Goal: Task Accomplishment & Management: Complete application form

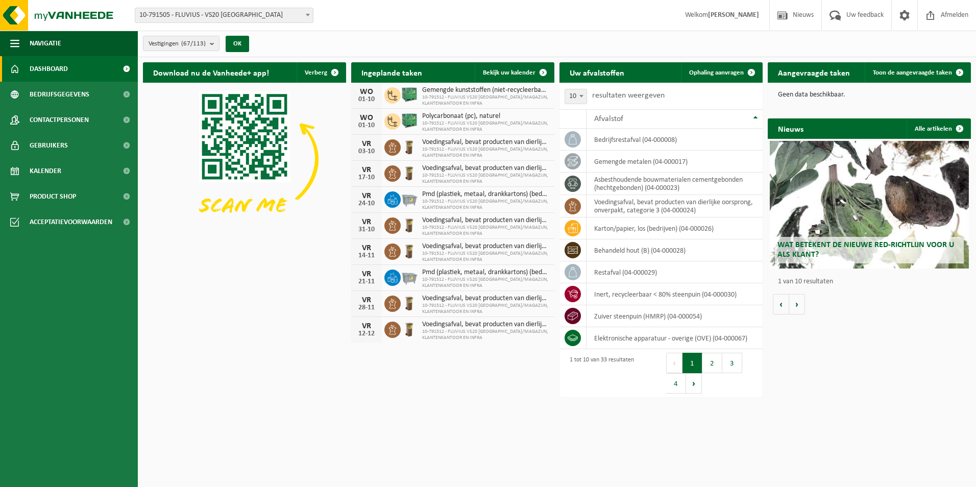
click at [295, 10] on span "10-791505 - FLUVIUS - VS20 [GEOGRAPHIC_DATA]" at bounding box center [224, 15] width 178 height 14
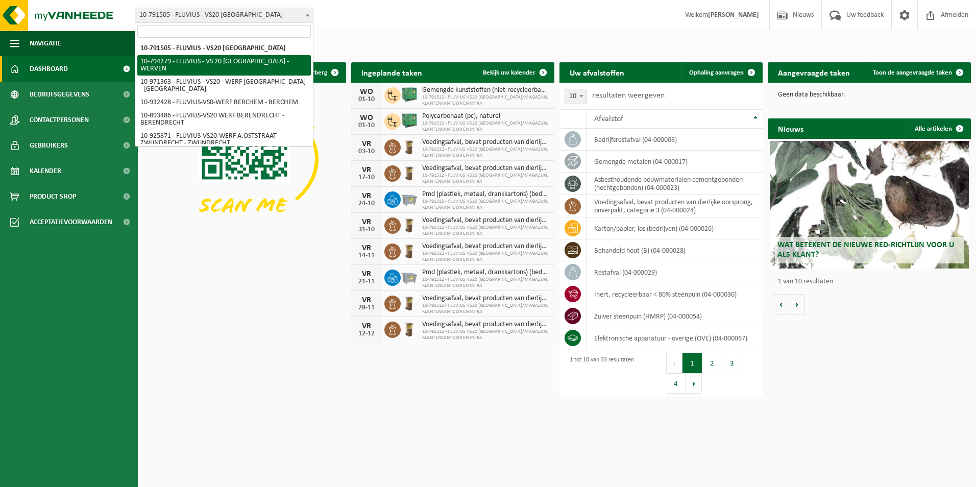
select select "31005"
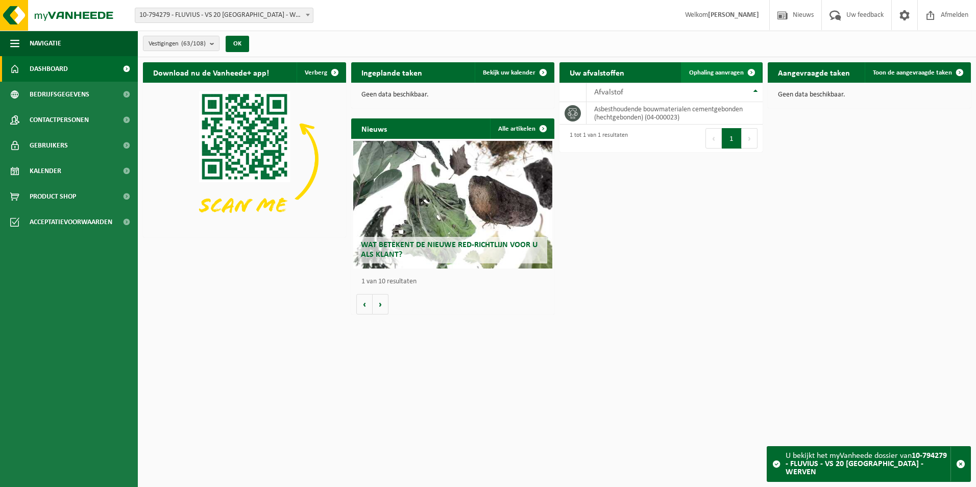
click at [723, 79] on link "Ophaling aanvragen" at bounding box center [721, 72] width 81 height 20
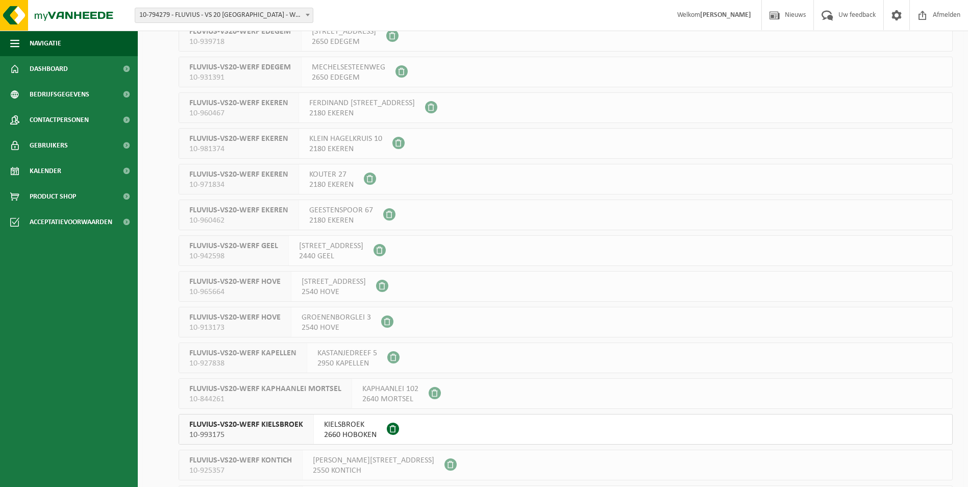
scroll to position [867, 0]
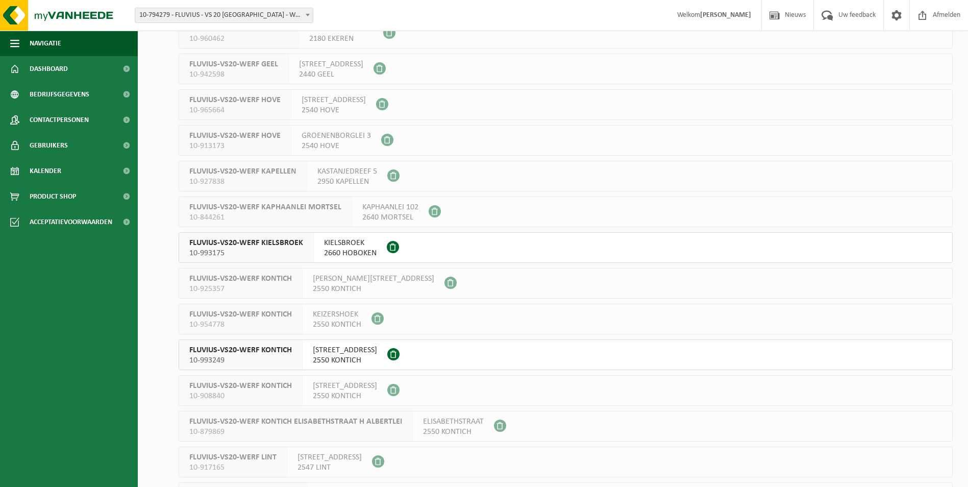
click at [400, 353] on span at bounding box center [393, 354] width 12 height 12
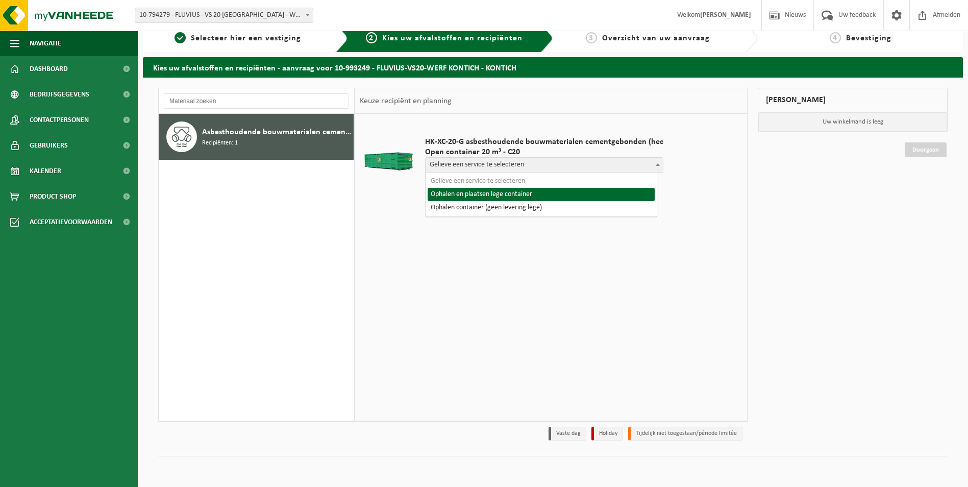
click at [656, 165] on span at bounding box center [658, 164] width 10 height 13
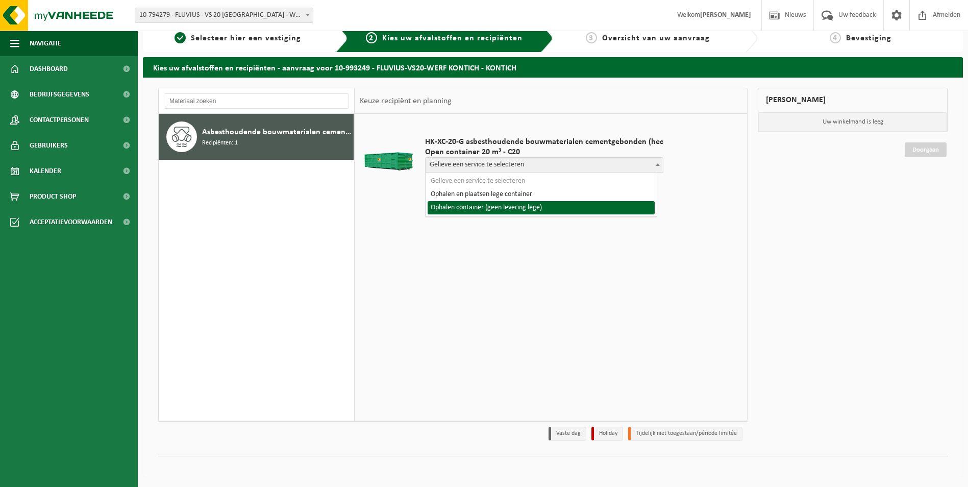
select select "P2PL-VEL-098991_HK-XC-20-GN-00_04-000023_72"
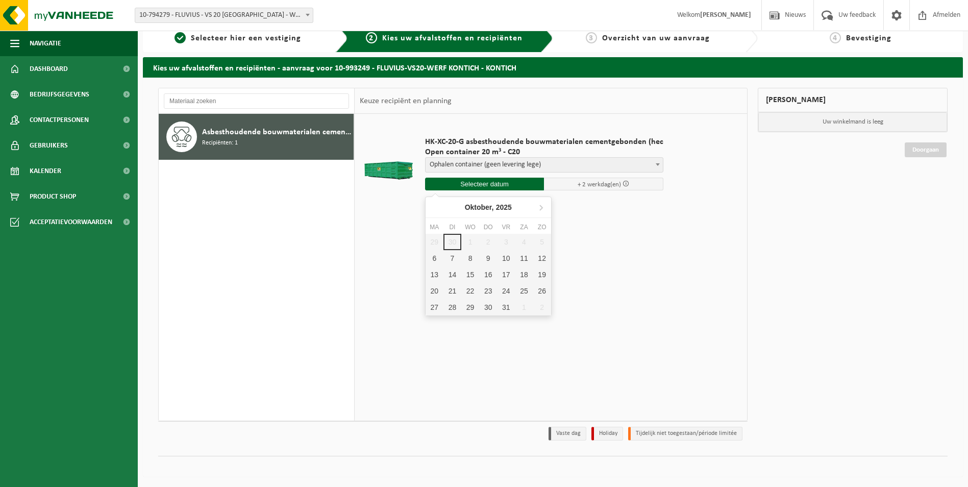
click at [494, 187] on input "text" at bounding box center [484, 184] width 119 height 13
click at [440, 256] on div "6" at bounding box center [435, 258] width 18 height 16
type input "Van 2025-10-06"
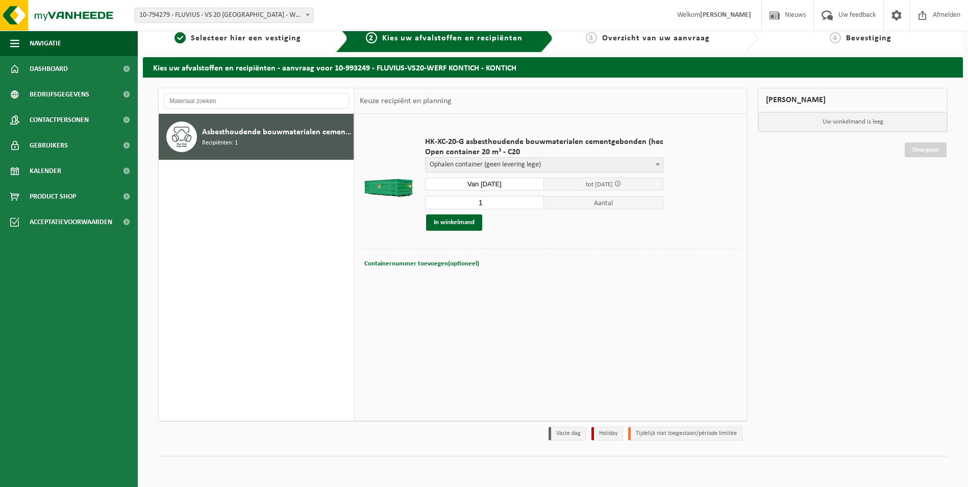
click at [648, 234] on div "HK-XC-20-G asbesthoudende bouwmaterialen cementgebonden (hec Open container 20 …" at bounding box center [544, 184] width 249 height 114
click at [653, 162] on span at bounding box center [658, 164] width 10 height 13
click at [472, 216] on button "In winkelmand" at bounding box center [454, 222] width 56 height 16
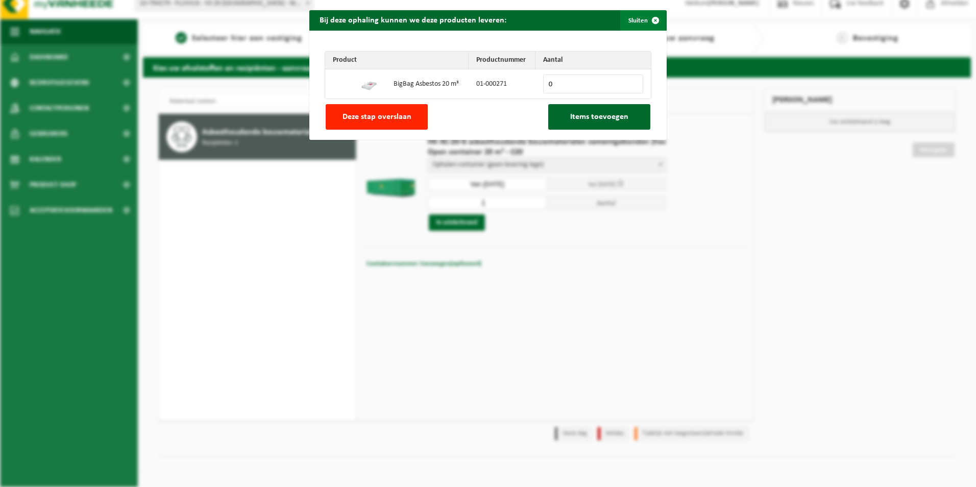
click at [654, 16] on span "button" at bounding box center [655, 20] width 20 height 20
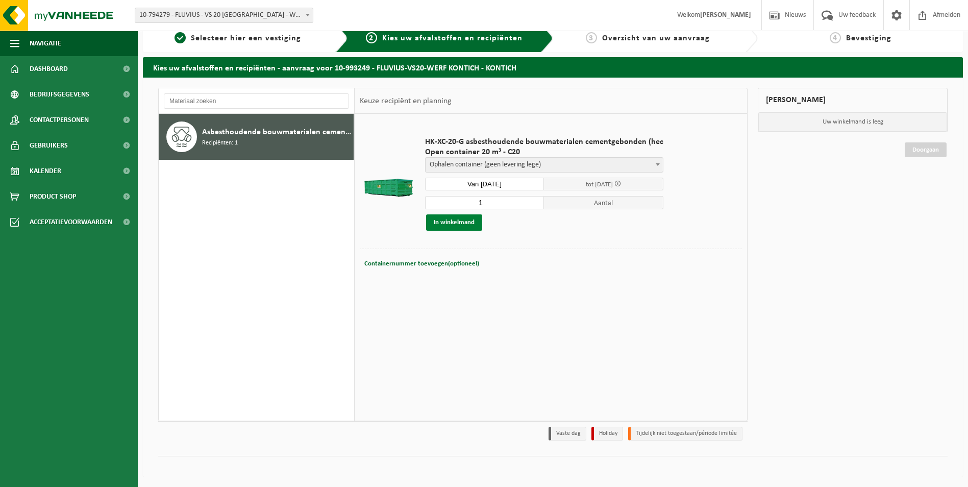
click at [465, 218] on button "In winkelmand" at bounding box center [454, 222] width 56 height 16
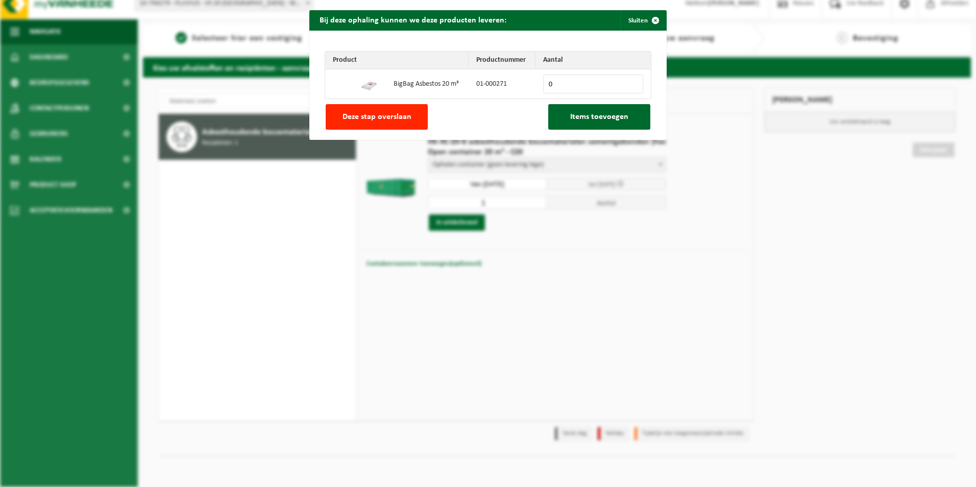
click at [564, 86] on input "0" at bounding box center [593, 84] width 100 height 19
click at [371, 126] on button "Deze stap overslaan" at bounding box center [377, 117] width 102 height 26
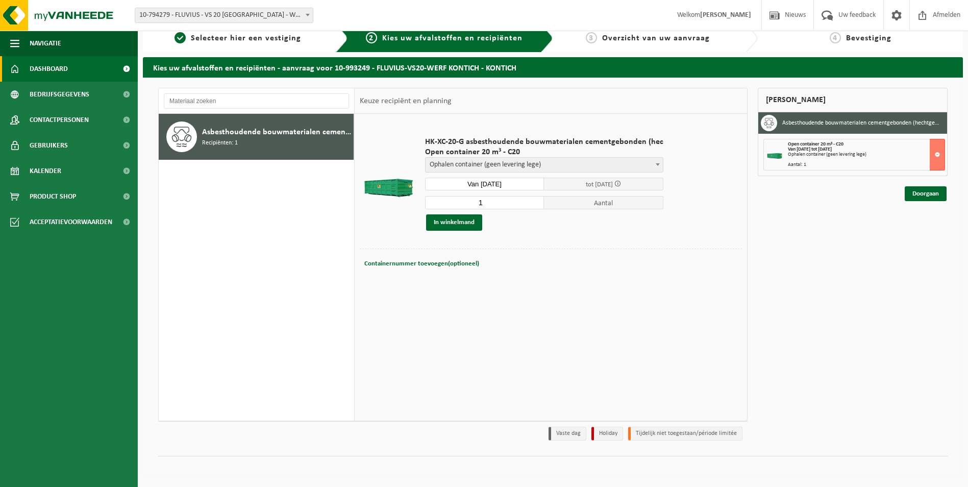
click at [83, 69] on link "Dashboard" at bounding box center [69, 69] width 138 height 26
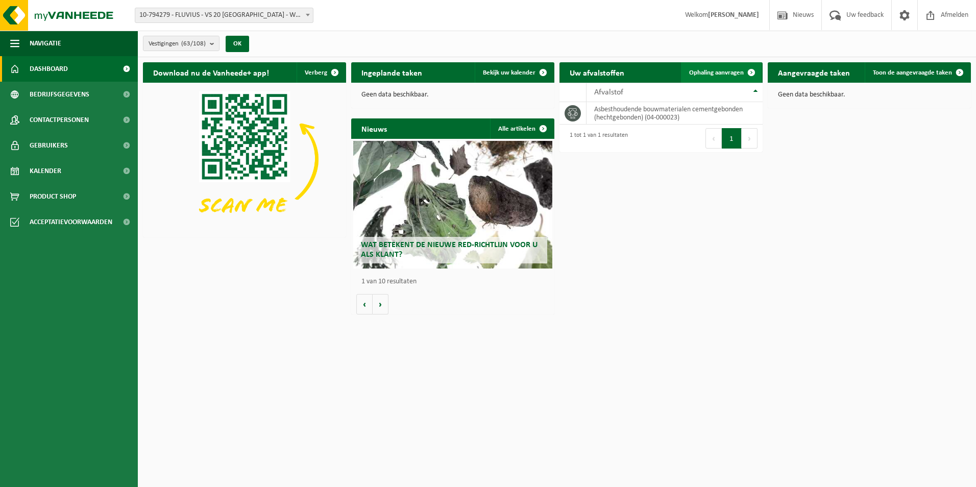
click at [738, 73] on span "Ophaling aanvragen" at bounding box center [716, 72] width 55 height 7
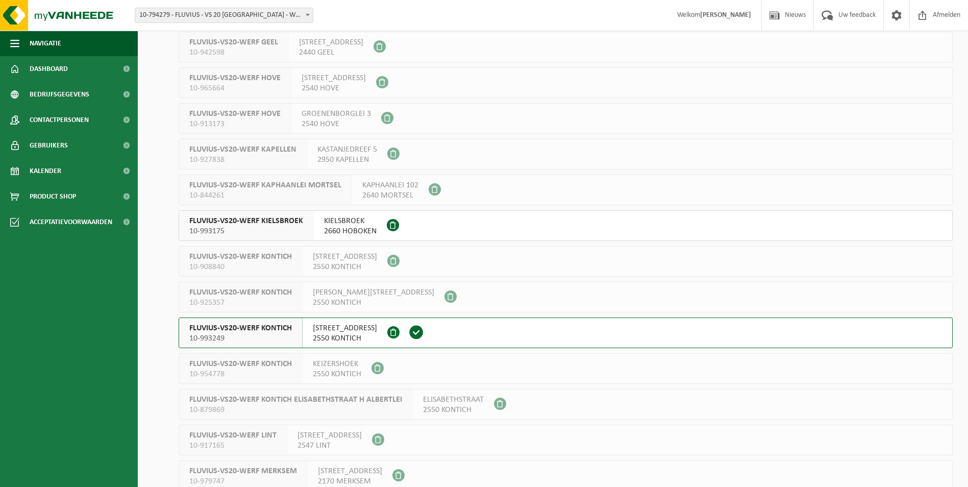
scroll to position [919, 0]
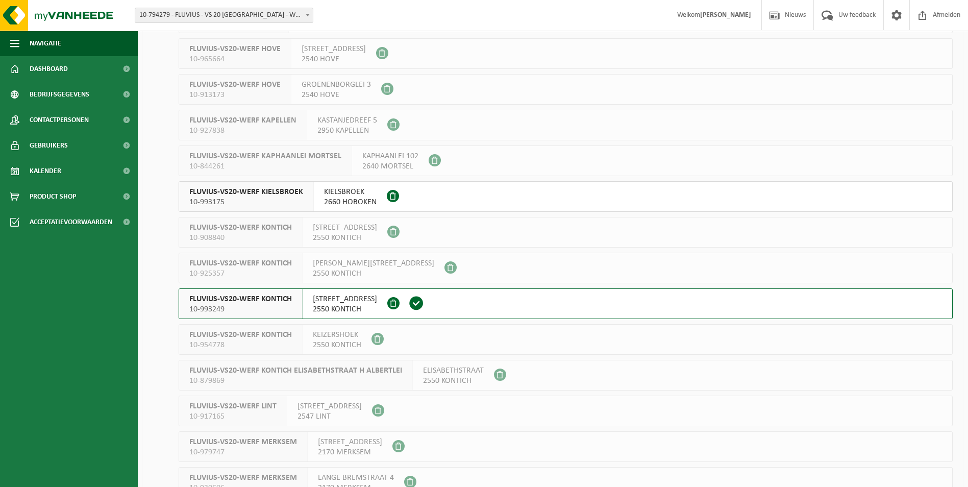
click at [424, 303] on span at bounding box center [416, 302] width 15 height 15
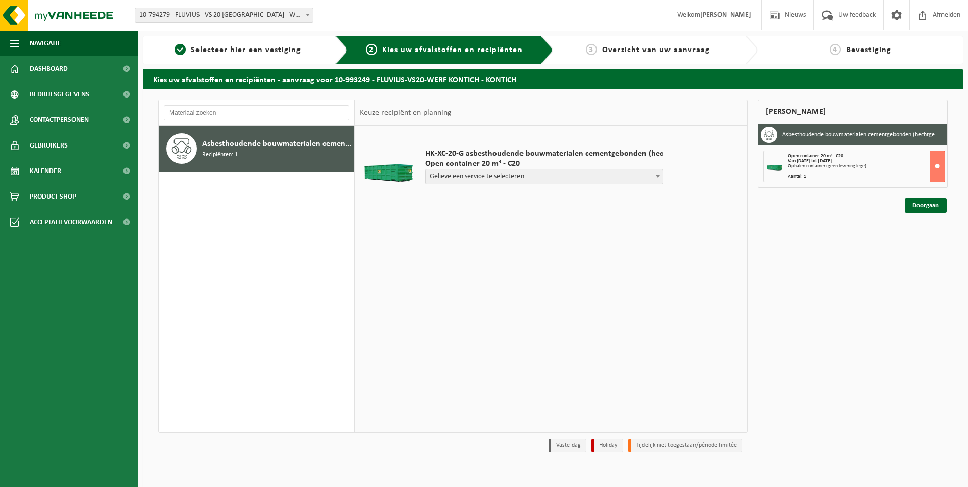
click at [627, 174] on span "Gelieve een service te selecteren" at bounding box center [544, 176] width 237 height 14
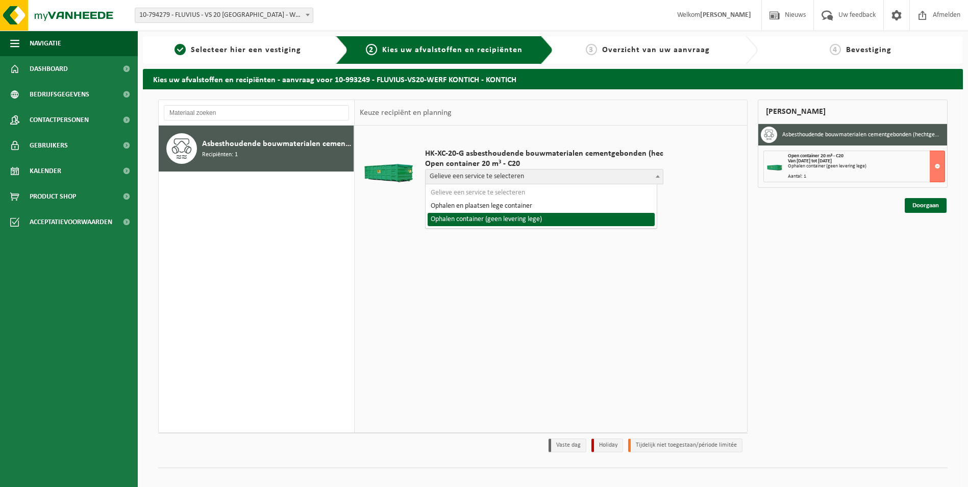
select select "P2PL-VEL-098991_HK-XC-20-GN-00_04-000023_72"
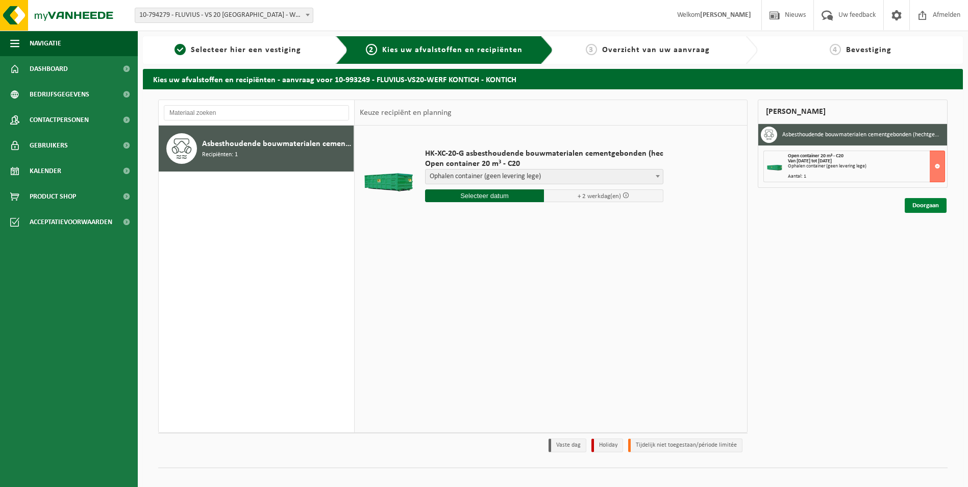
click at [916, 200] on link "Doorgaan" at bounding box center [926, 205] width 42 height 15
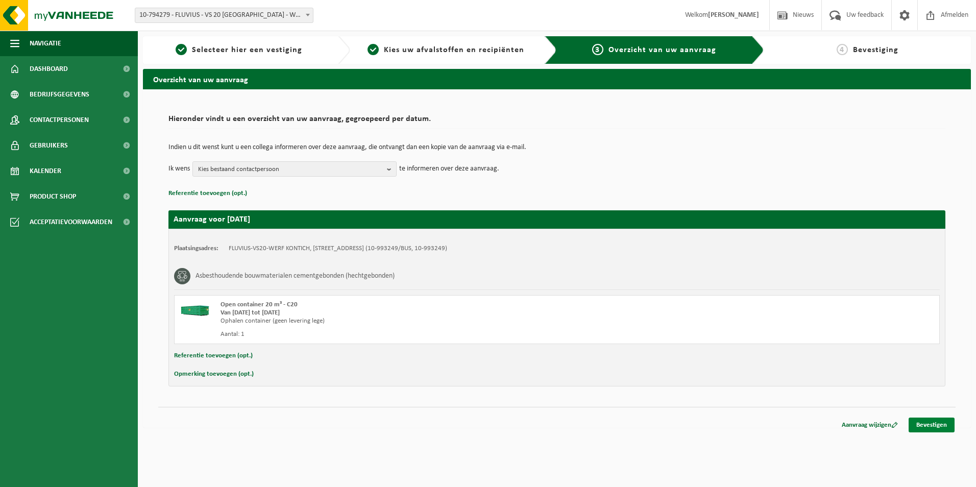
click at [931, 422] on link "Bevestigen" at bounding box center [931, 424] width 46 height 15
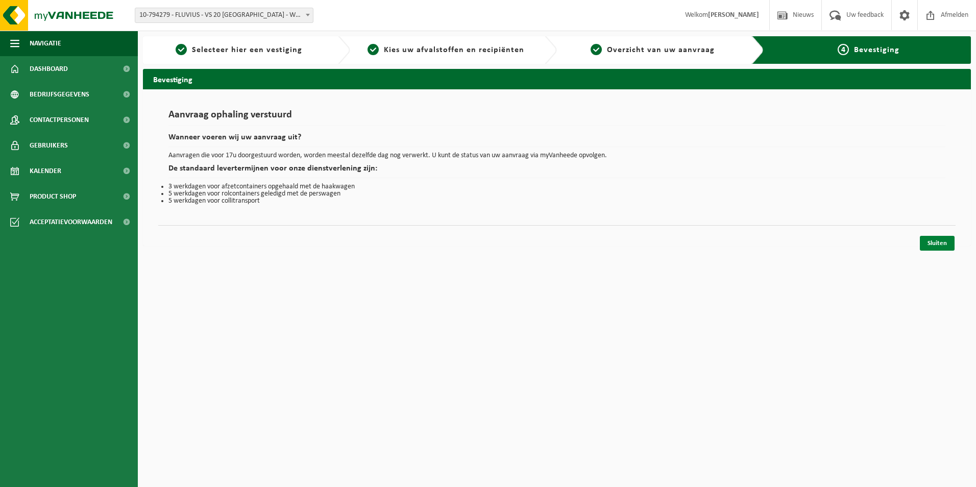
click at [932, 246] on link "Sluiten" at bounding box center [937, 243] width 35 height 15
